Goal: Task Accomplishment & Management: Manage account settings

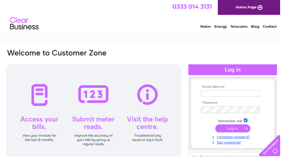
click at [225, 92] on input "text" at bounding box center [232, 94] width 59 height 6
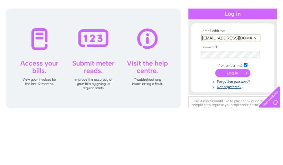
type input "Jongarrodhair@gmail.com"
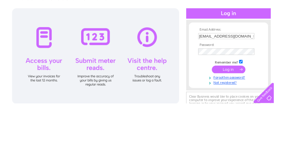
scroll to position [56, 0]
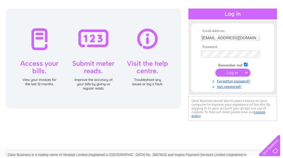
click at [236, 72] on input "submit" at bounding box center [235, 73] width 36 height 8
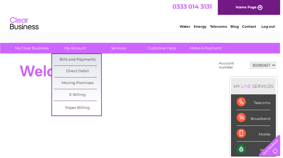
click at [89, 72] on link "Direct Debit" at bounding box center [79, 72] width 48 height 12
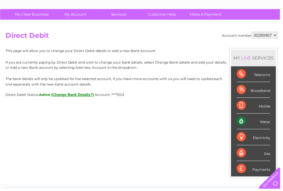
scroll to position [35, 0]
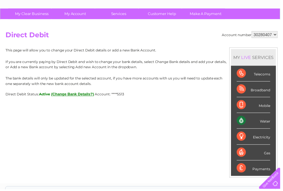
click at [81, 94] on button "(Change Bank Details?)" at bounding box center [73, 95] width 43 height 4
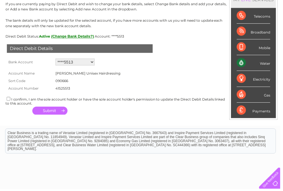
scroll to position [93, 0]
click at [12, 95] on div "Direct Debit Details Bank Account Add new account ****5513 ****5513 Loading... …" at bounding box center [142, 78] width 275 height 79
click at [7, 98] on input "checkbox" at bounding box center [9, 100] width 4 height 4
click at [59, 111] on button "button" at bounding box center [51, 112] width 36 height 8
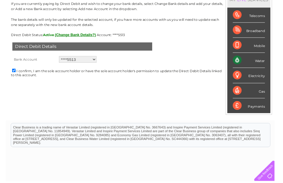
scroll to position [0, 0]
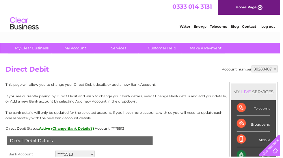
click at [135, 143] on div "Direct Debit Details" at bounding box center [80, 142] width 147 height 9
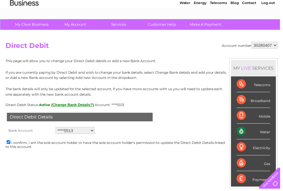
scroll to position [22, 0]
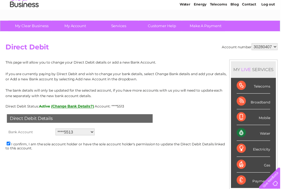
click at [79, 107] on button "(Change Bank Details?)" at bounding box center [73, 107] width 43 height 4
click at [76, 107] on button "(Change Bank Details?)" at bounding box center [73, 107] width 43 height 4
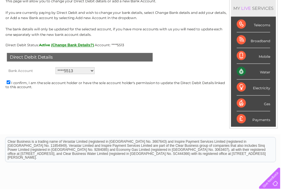
scroll to position [89, 0]
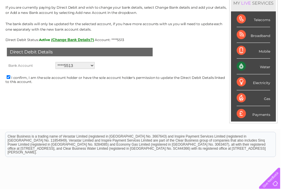
click at [8, 76] on input "checkbox" at bounding box center [9, 78] width 4 height 4
checkbox input "false"
click at [82, 40] on button "(Change Bank Details?)" at bounding box center [73, 40] width 43 height 4
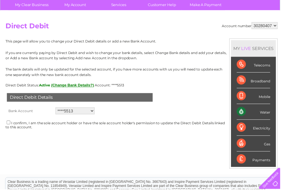
scroll to position [38, 0]
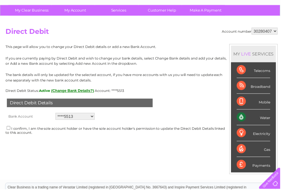
click at [274, 33] on select "30280407" at bounding box center [267, 31] width 26 height 7
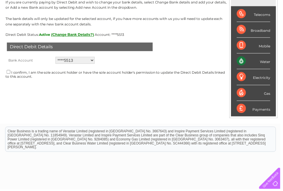
scroll to position [97, 0]
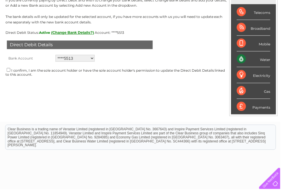
click at [92, 58] on select "Add new account ****5513 ****5513" at bounding box center [76, 58] width 40 height 7
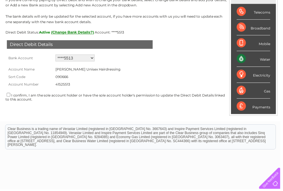
click at [94, 59] on select "Add new account ****5513 ****5513" at bounding box center [76, 58] width 40 height 7
select select "0"
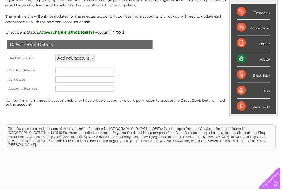
click at [78, 70] on input "text" at bounding box center [85, 71] width 59 height 6
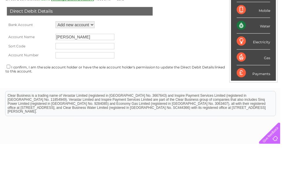
type input "Jonathan garrod"
click at [72, 77] on input "text" at bounding box center [85, 80] width 59 height 6
type input "309862"
click at [75, 86] on input "text" at bounding box center [85, 89] width 59 height 6
type input "25908968"
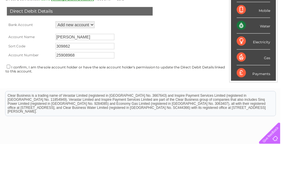
click at [7, 99] on input "checkbox" at bounding box center [9, 101] width 4 height 4
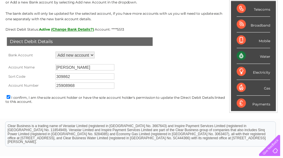
scroll to position [97, 0]
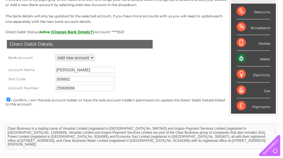
click at [77, 32] on button "(Change Bank Details?)" at bounding box center [73, 32] width 43 height 4
click at [80, 32] on button "(Change Bank Details?)" at bounding box center [73, 32] width 43 height 4
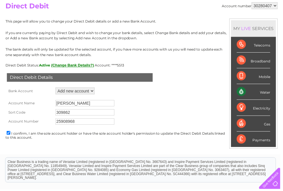
scroll to position [64, 0]
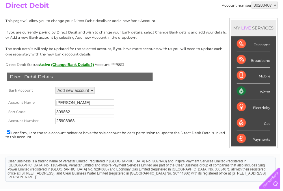
click at [78, 64] on button "(Change Bank Details?)" at bounding box center [73, 65] width 43 height 4
click at [47, 63] on span "Active" at bounding box center [45, 65] width 12 height 4
click at [80, 64] on button "(Change Bank Details?)" at bounding box center [73, 65] width 43 height 4
click at [92, 89] on select "Add new account ****5513 ****5513" at bounding box center [76, 91] width 40 height 7
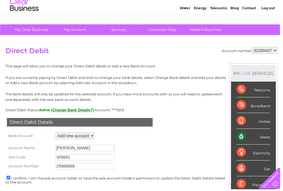
scroll to position [42, 0]
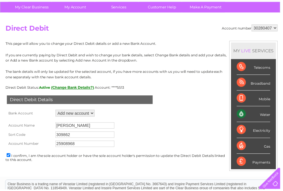
click at [273, 28] on select "30280407" at bounding box center [267, 28] width 26 height 7
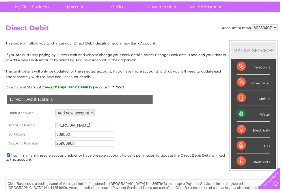
click at [108, 96] on div "Direct Debit Details" at bounding box center [80, 100] width 147 height 9
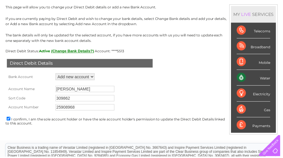
scroll to position [86, 0]
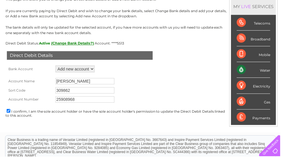
click at [10, 109] on div "Direct Debit Details Bank Account Add new account ****5513 ****5513 Loading... …" at bounding box center [142, 86] width 275 height 80
click at [8, 114] on input "checkbox" at bounding box center [9, 112] width 4 height 4
click at [10, 114] on input "checkbox" at bounding box center [9, 112] width 4 height 4
checkbox input "true"
click at [68, 128] on div "Account number 30280407 Direct Debit MY LIVE SERVICES Telecoms Broadband Mobile…" at bounding box center [143, 51] width 286 height 165
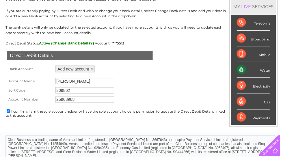
click at [93, 68] on select "Add new account ****5513 ****5513" at bounding box center [76, 69] width 40 height 7
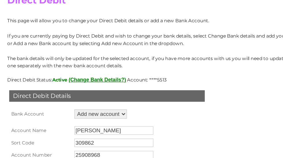
click at [77, 60] on button "(Change Bank Details?)" at bounding box center [73, 60] width 43 height 4
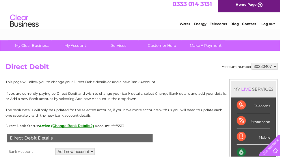
scroll to position [0, 0]
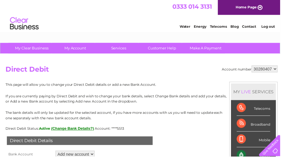
click at [254, 8] on link "Home Page" at bounding box center [251, 7] width 63 height 15
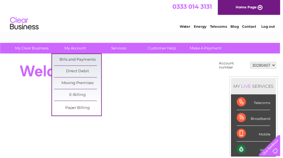
click at [93, 72] on link "Direct Debit" at bounding box center [79, 72] width 48 height 12
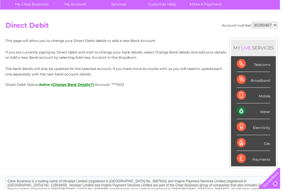
scroll to position [47, 0]
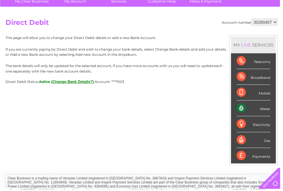
click at [79, 81] on button "(Change Bank Details?)" at bounding box center [73, 82] width 43 height 4
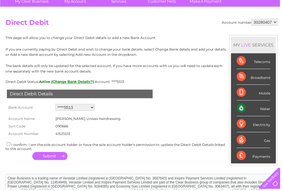
click at [96, 106] on select "Add new account ****5513 ****5513" at bounding box center [76, 108] width 40 height 7
select select "0"
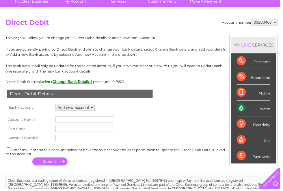
click at [88, 122] on input "text" at bounding box center [85, 120] width 59 height 6
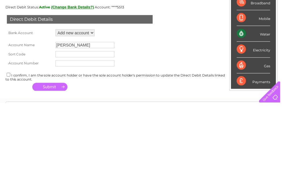
type input "Jonathan garrod"
click at [95, 127] on input "text" at bounding box center [85, 130] width 59 height 6
click at [77, 127] on input "309862" at bounding box center [85, 130] width 59 height 6
click at [89, 136] on input "text" at bounding box center [85, 139] width 59 height 6
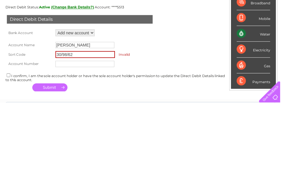
click at [94, 127] on input "30/98/62" at bounding box center [86, 130] width 60 height 7
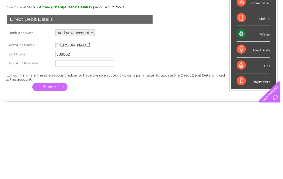
type input "309862"
click at [83, 136] on input "text" at bounding box center [85, 139] width 59 height 6
type input "25908968"
click at [174, 113] on form "Account Name Jonathan garrod Sort Code 309862 Account Number 25908968" at bounding box center [142, 128] width 275 height 31
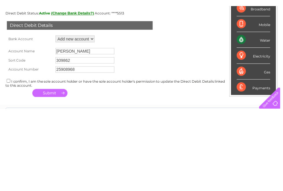
scroll to position [123, 0]
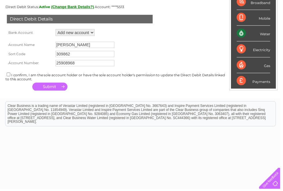
click at [10, 75] on input "checkbox" at bounding box center [9, 75] width 4 height 4
checkbox input "true"
click at [62, 88] on button "button" at bounding box center [51, 87] width 36 height 8
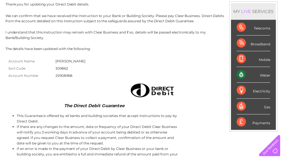
scroll to position [81, 0]
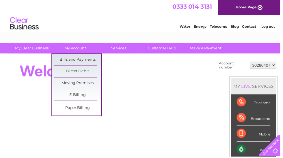
click at [89, 72] on link "Direct Debit" at bounding box center [79, 72] width 48 height 12
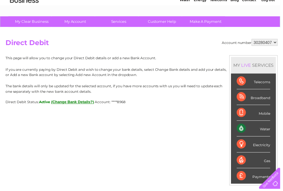
scroll to position [27, 0]
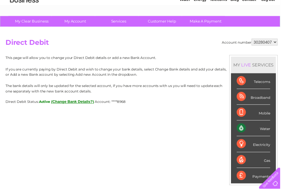
click at [79, 103] on button "(Change Bank Details?)" at bounding box center [73, 102] width 43 height 4
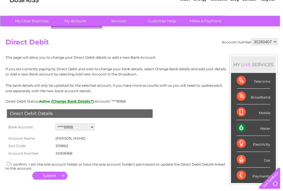
click at [155, 165] on div "I confirm, I am the sole account holder or have the sole account holder's permi…" at bounding box center [142, 168] width 275 height 10
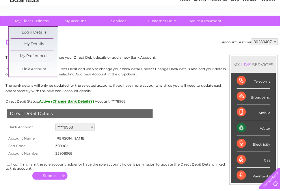
click at [193, 49] on h2 "Direct Debit" at bounding box center [142, 44] width 275 height 11
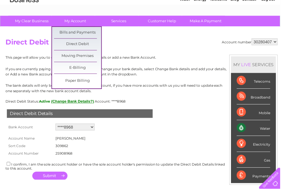
click at [212, 182] on div "Direct Debit Details Bank Account Add new account ****8968 ****5513 ****5513 Lo…" at bounding box center [142, 143] width 275 height 79
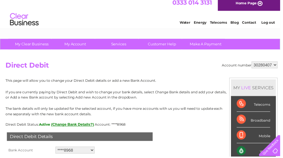
scroll to position [0, 0]
